Goal: Check status: Check status

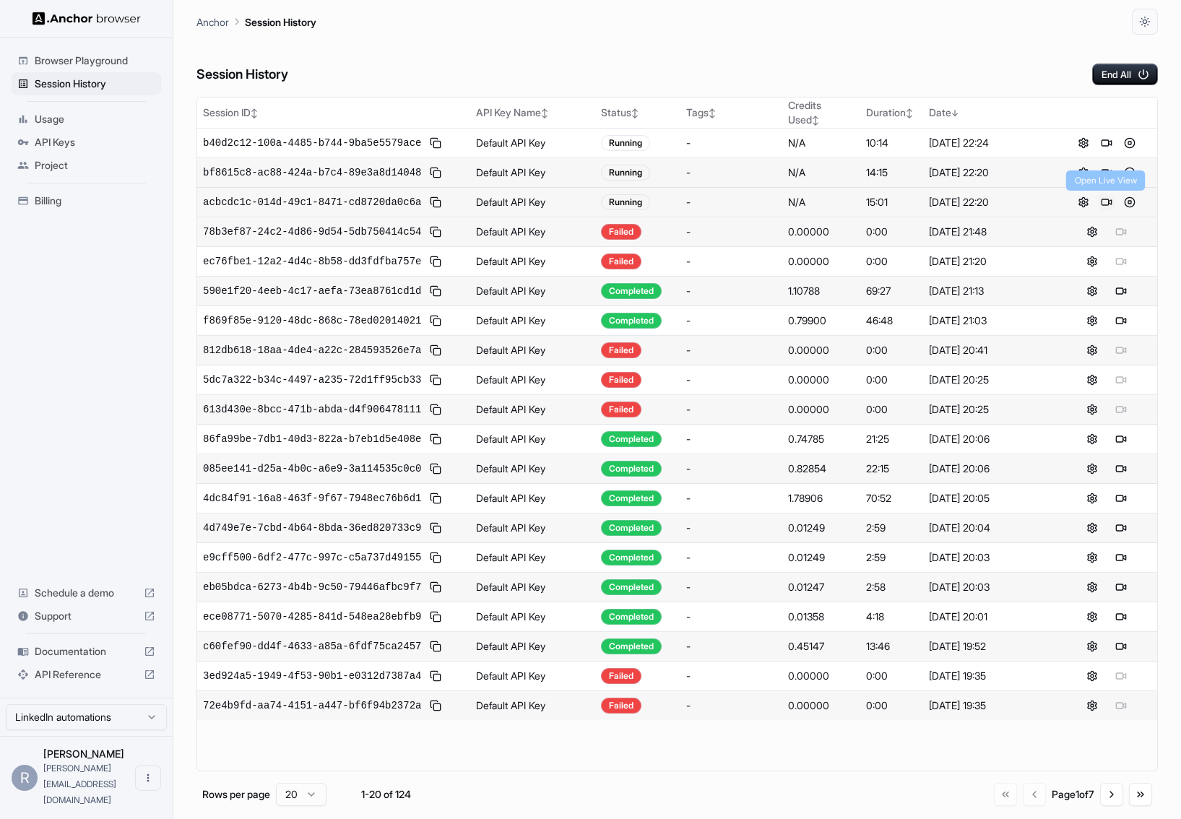
click at [1109, 200] on button at bounding box center [1106, 202] width 17 height 17
click at [1106, 142] on button at bounding box center [1106, 142] width 17 height 17
click at [1108, 171] on button at bounding box center [1106, 172] width 17 height 17
click at [1126, 170] on button at bounding box center [1129, 172] width 17 height 17
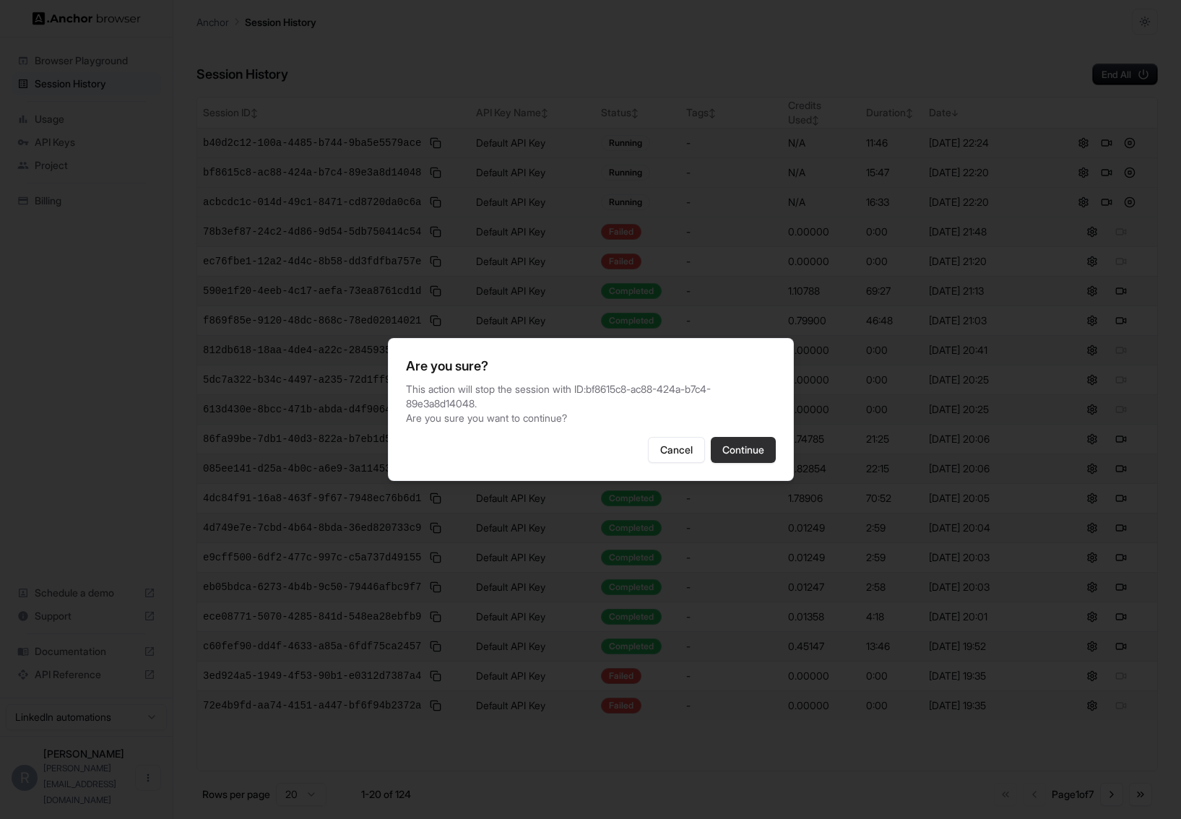
click at [732, 449] on button "Continue" at bounding box center [743, 450] width 65 height 26
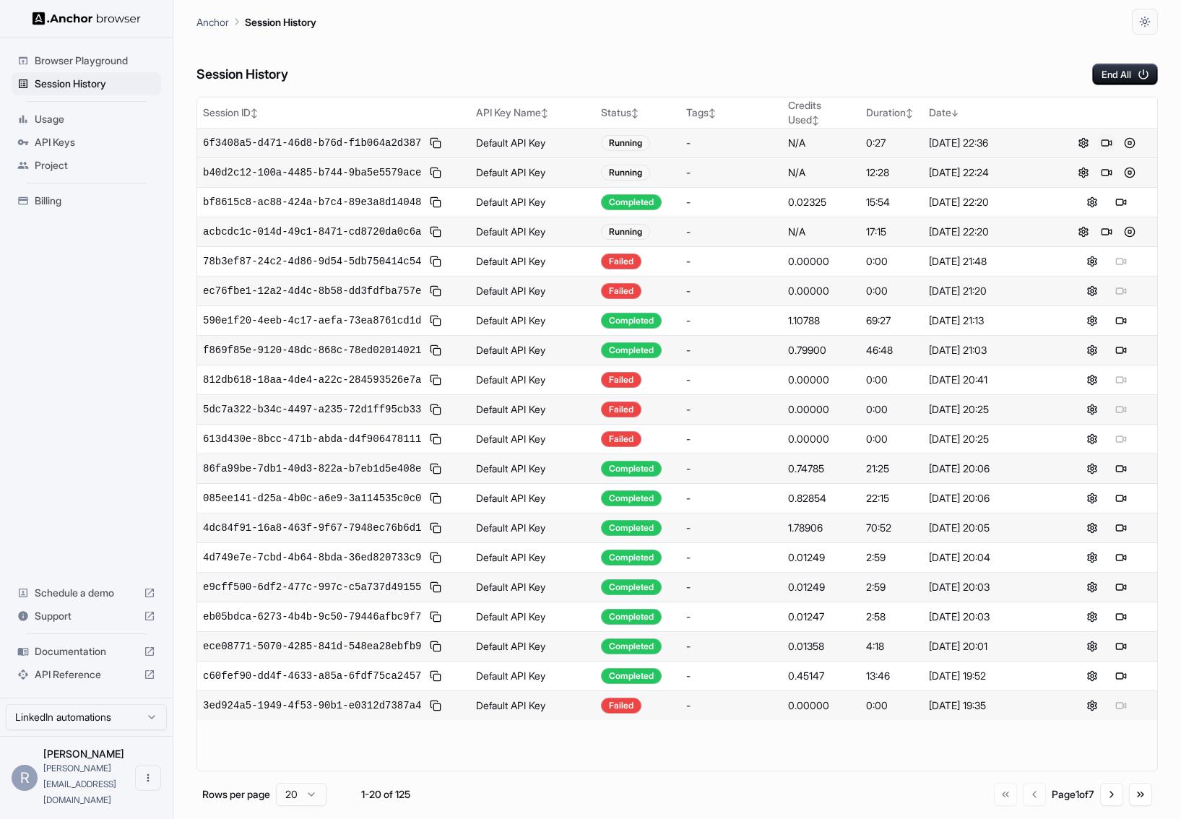
click at [1106, 144] on button at bounding box center [1106, 142] width 17 height 17
